Goal: Check status: Check status

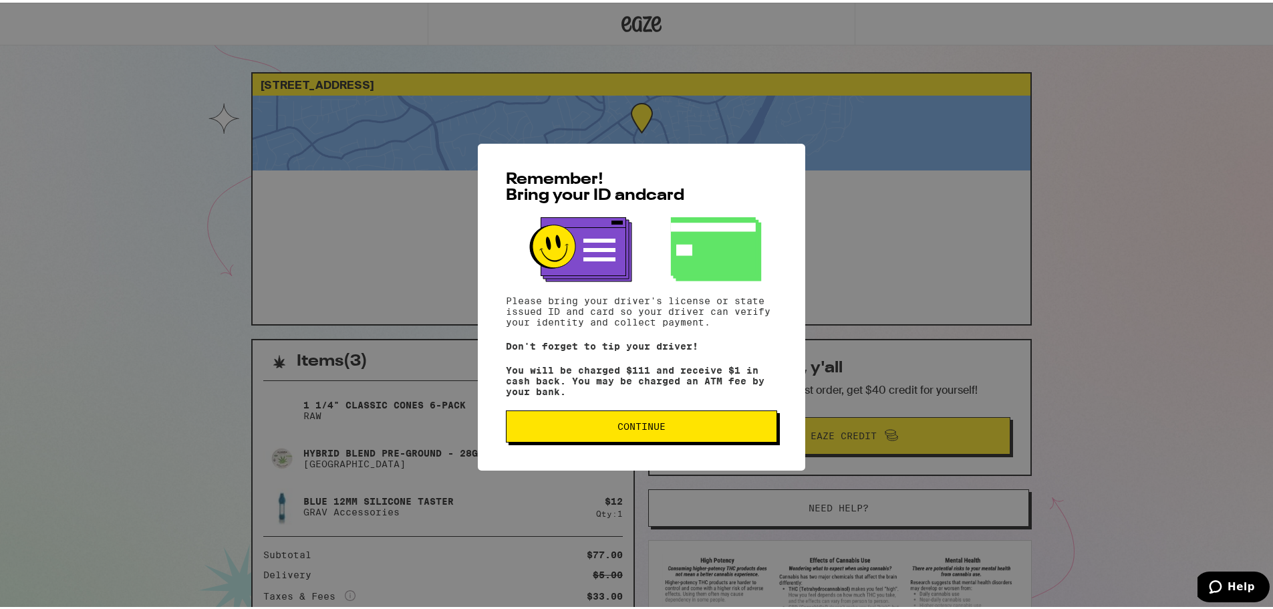
click at [620, 428] on span "Continue" at bounding box center [642, 423] width 48 height 9
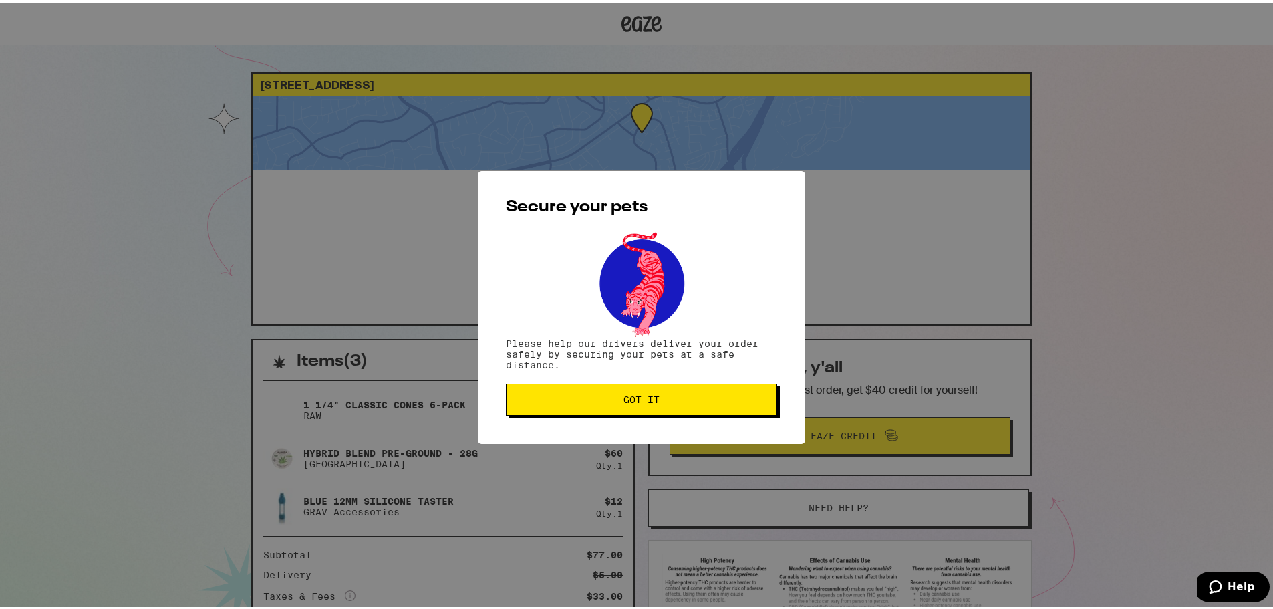
click at [652, 402] on span "Got it" at bounding box center [642, 396] width 36 height 9
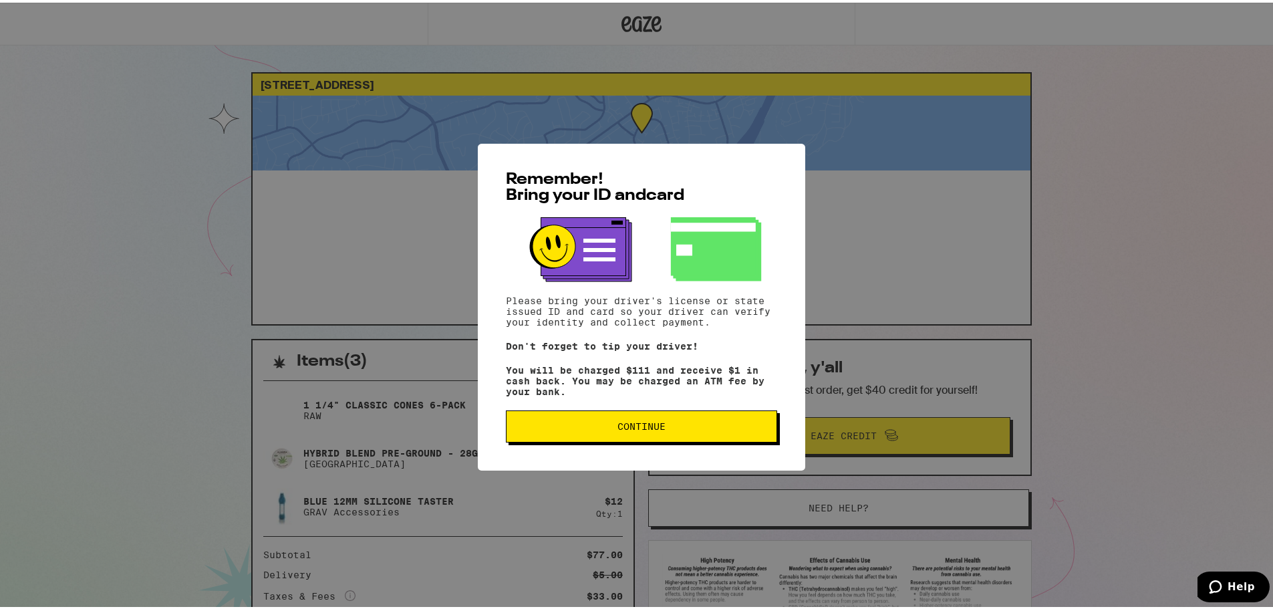
click at [619, 434] on button "Continue" at bounding box center [641, 424] width 271 height 32
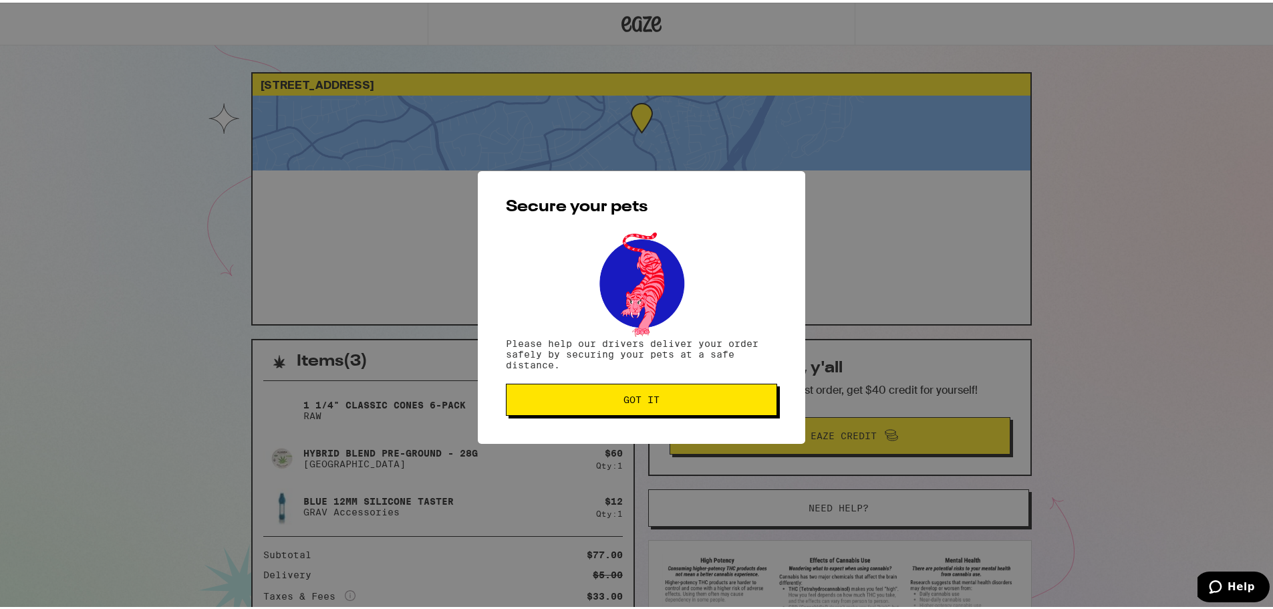
click at [613, 406] on button "Got it" at bounding box center [641, 397] width 271 height 32
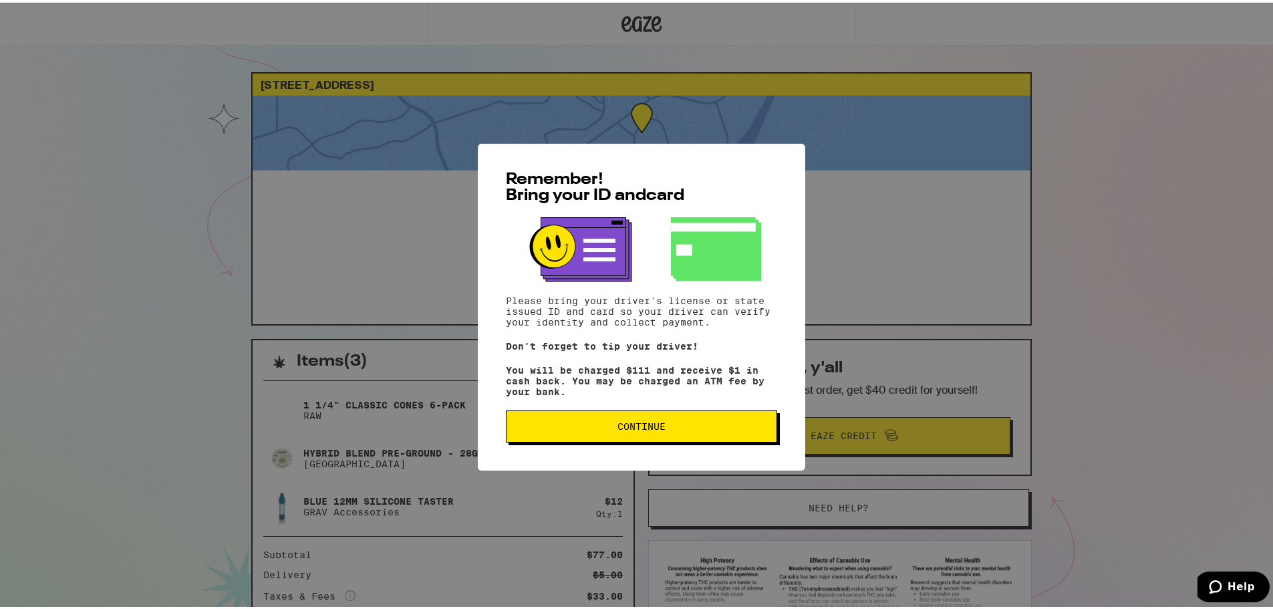
click at [686, 428] on span "Continue" at bounding box center [641, 423] width 249 height 9
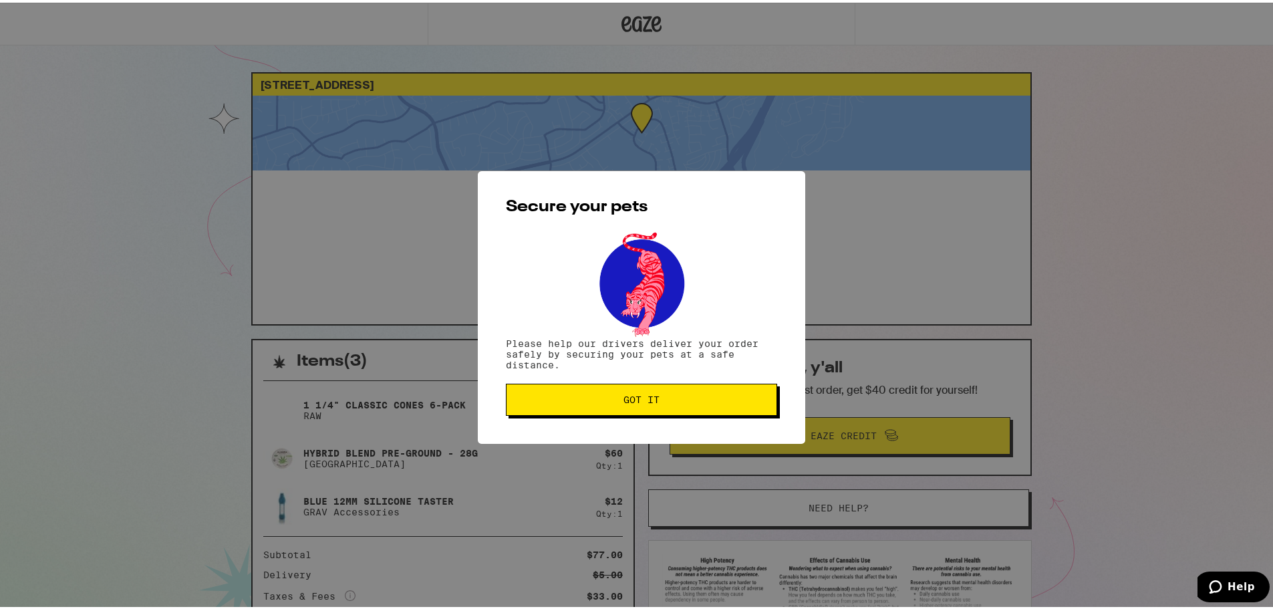
click at [657, 397] on span "Got it" at bounding box center [641, 396] width 249 height 9
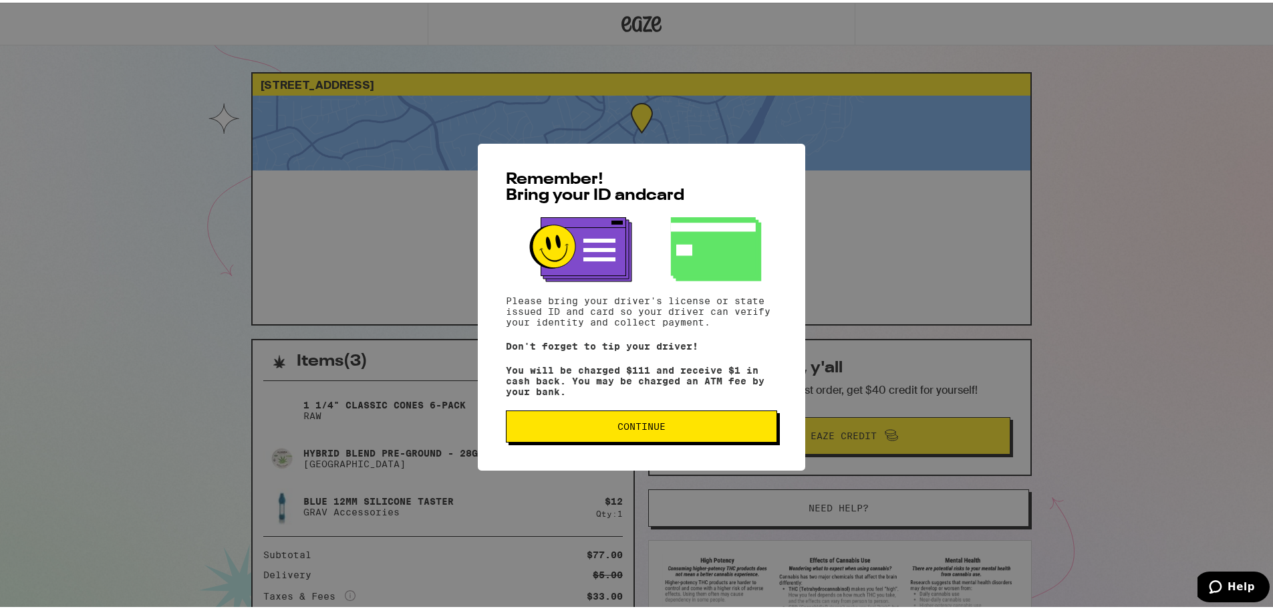
click at [715, 428] on span "Continue" at bounding box center [641, 423] width 249 height 9
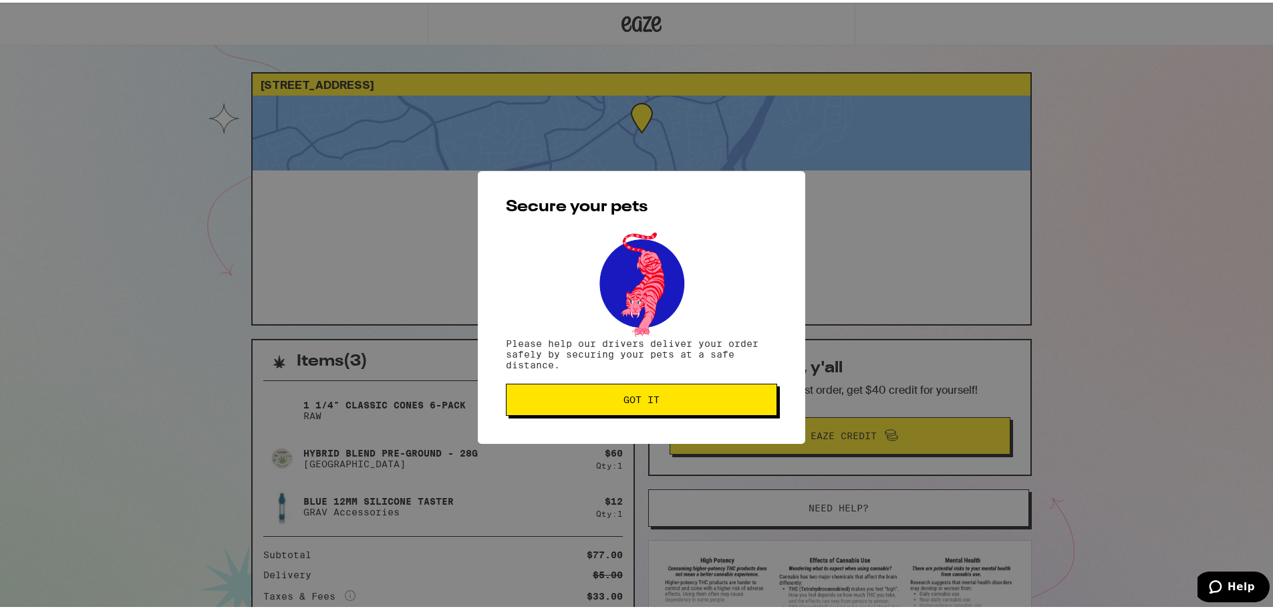
click at [662, 401] on span "Got it" at bounding box center [641, 396] width 249 height 9
